Goal: Navigation & Orientation: Find specific page/section

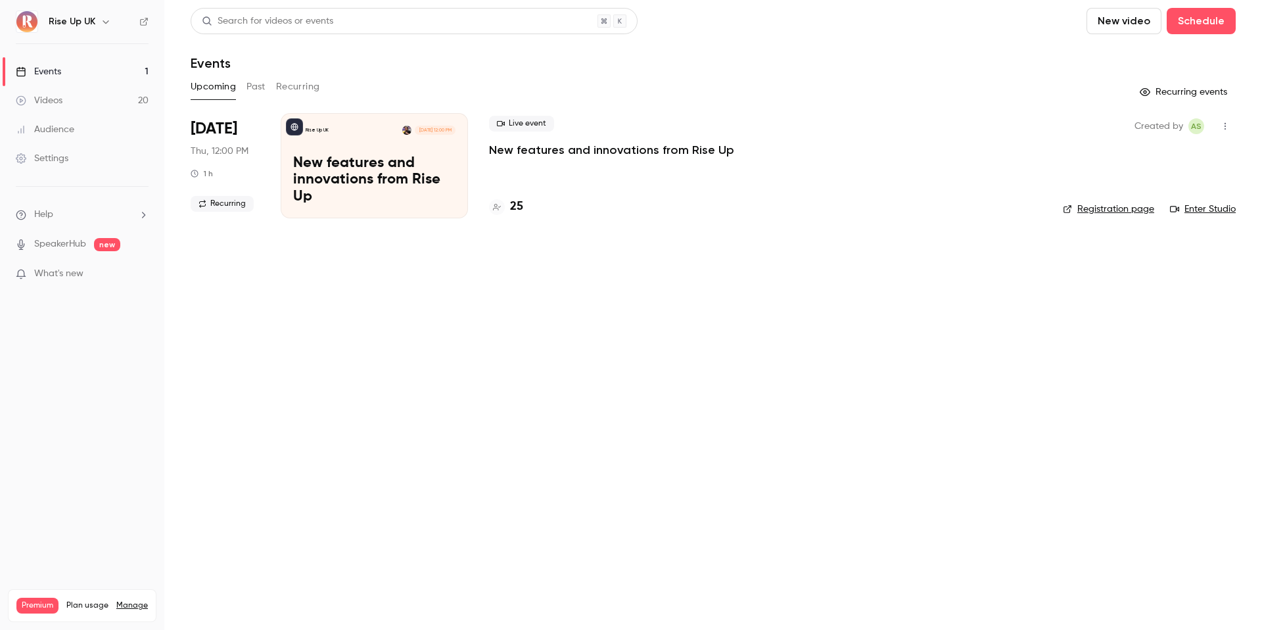
click at [104, 25] on icon "button" at bounding box center [106, 21] width 11 height 11
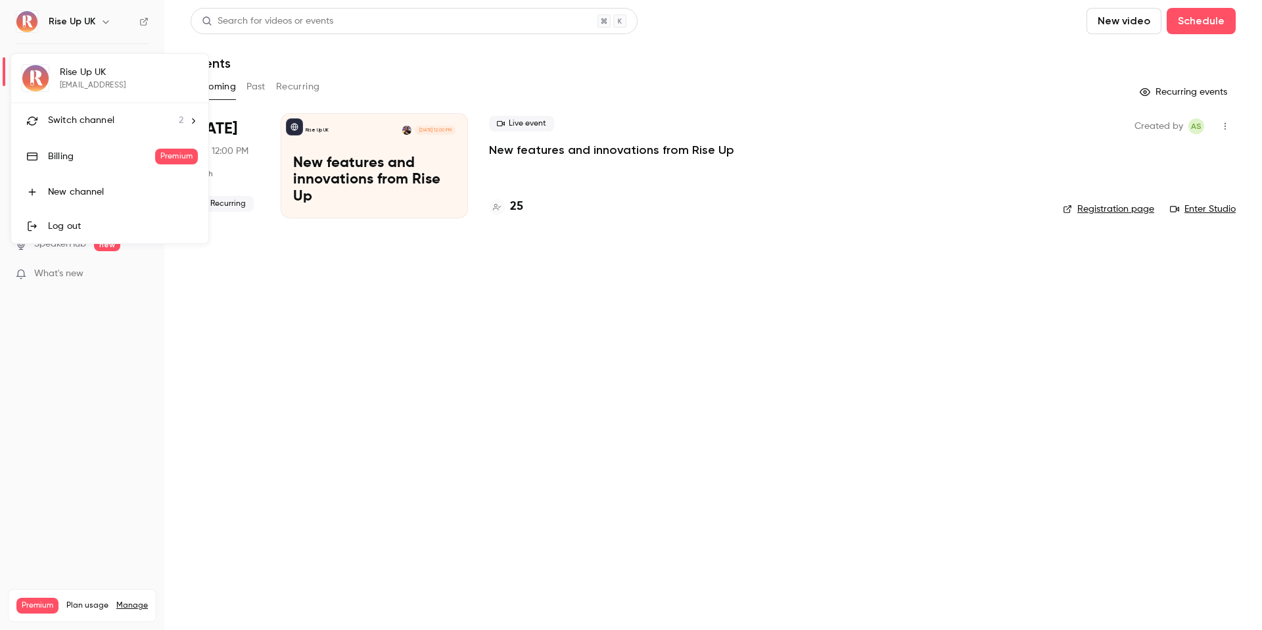
click at [124, 121] on div "Switch channel 2" at bounding box center [115, 121] width 135 height 14
click at [110, 112] on div "Rise Up FR" at bounding box center [123, 110] width 150 height 13
